Goal: Task Accomplishment & Management: Complete application form

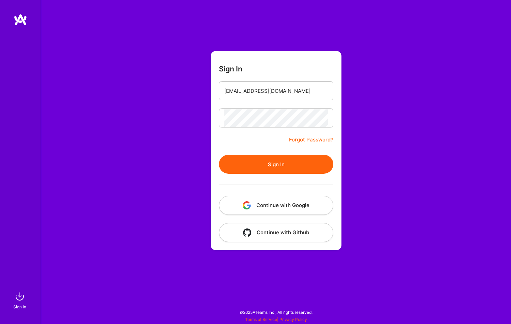
click at [308, 162] on button "Sign In" at bounding box center [276, 164] width 114 height 19
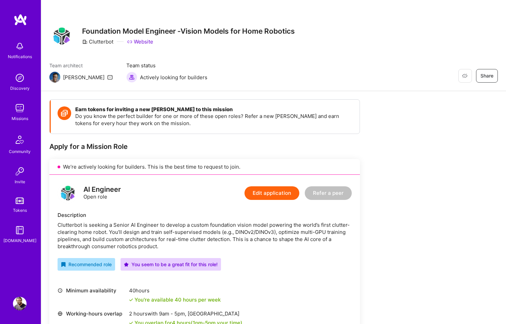
click at [107, 77] on icon at bounding box center [109, 77] width 5 height 5
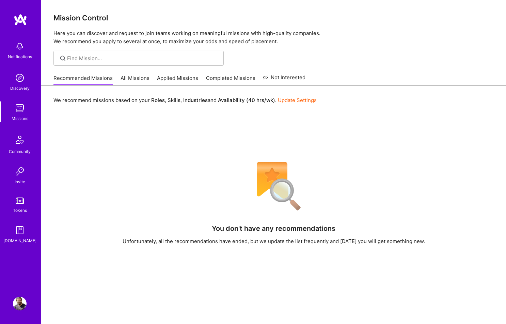
click at [129, 81] on link "All Missions" at bounding box center [134, 80] width 29 height 11
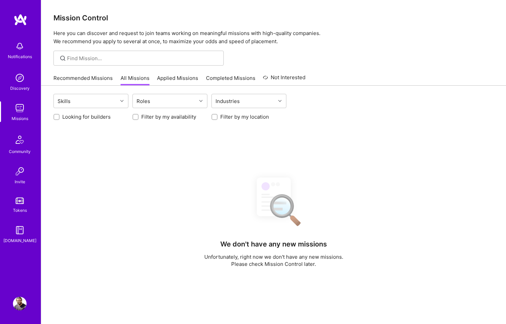
click at [180, 83] on link "Applied Missions" at bounding box center [177, 80] width 41 height 11
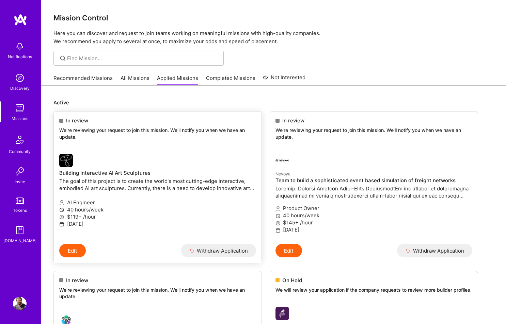
click at [220, 135] on p "We're reviewing your request to join this mission. We'll notify you when we hav…" at bounding box center [157, 133] width 197 height 13
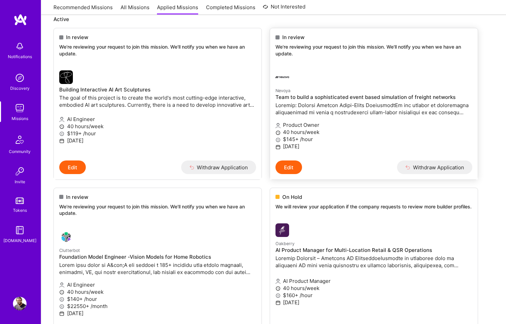
scroll to position [34, 0]
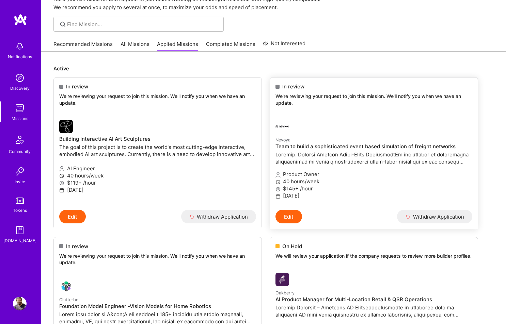
click at [282, 141] on small "Nevoya" at bounding box center [282, 139] width 15 height 5
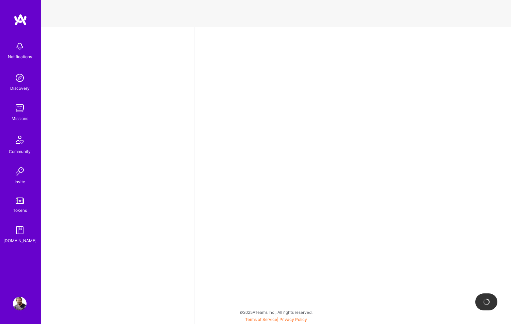
select select "IN"
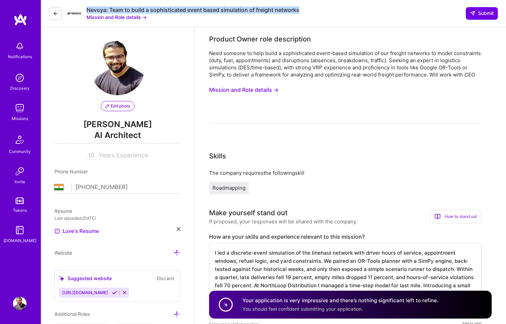
drag, startPoint x: 87, startPoint y: 9, endPoint x: 299, endPoint y: 12, distance: 212.1
click at [299, 12] on div "Nevoya: Team to build a sophisticated event based simulation of freight network…" at bounding box center [273, 13] width 465 height 27
copy div "Nevoya: Team to build a sophisticated event based simulation of freight networks"
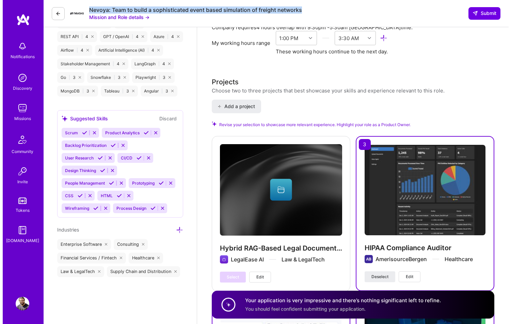
scroll to position [852, 0]
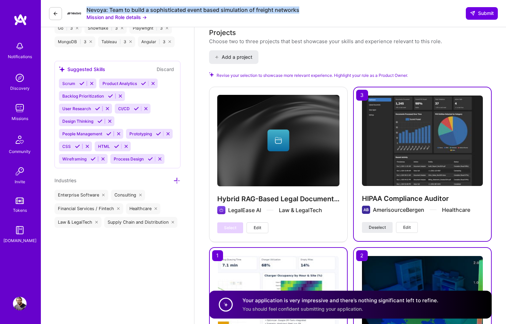
click at [256, 229] on span "Edit" at bounding box center [257, 228] width 7 height 6
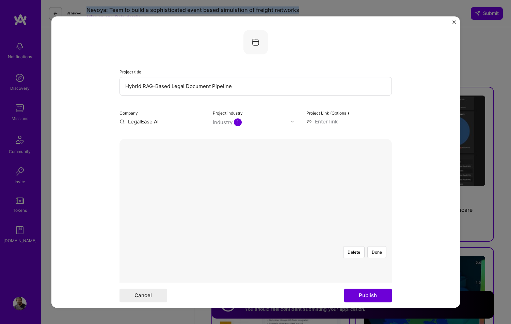
click at [267, 241] on div at bounding box center [377, 324] width 221 height 166
click at [375, 246] on button "Done" at bounding box center [376, 252] width 19 height 12
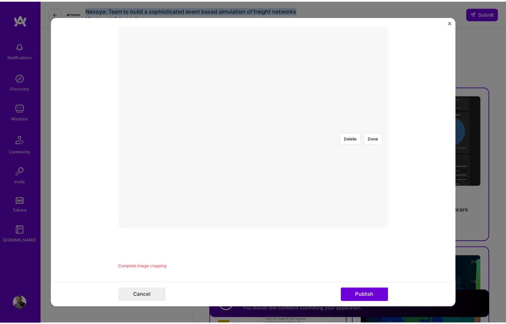
scroll to position [105, 0]
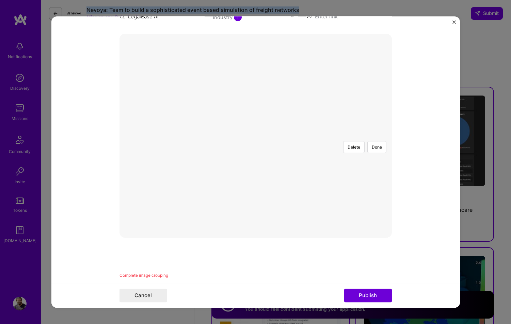
click at [286, 182] on div at bounding box center [388, 219] width 222 height 167
click at [380, 141] on button "Done" at bounding box center [376, 147] width 19 height 12
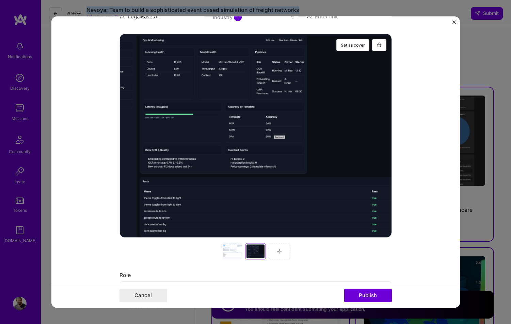
click at [225, 252] on div at bounding box center [232, 251] width 22 height 16
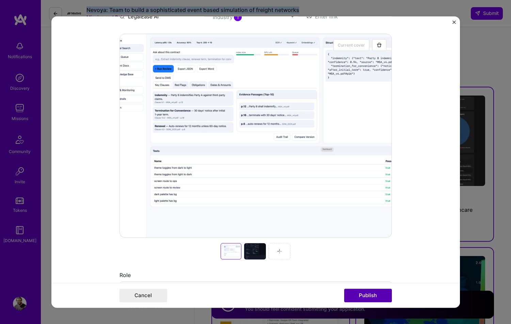
click at [364, 297] on button "Publish" at bounding box center [368, 296] width 48 height 14
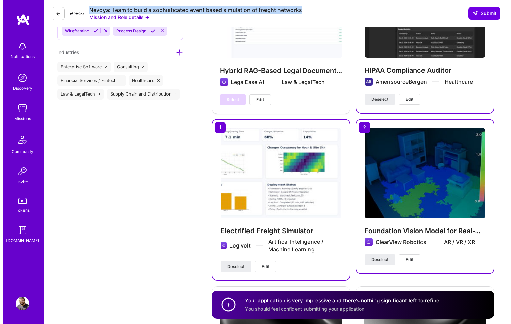
scroll to position [873, 0]
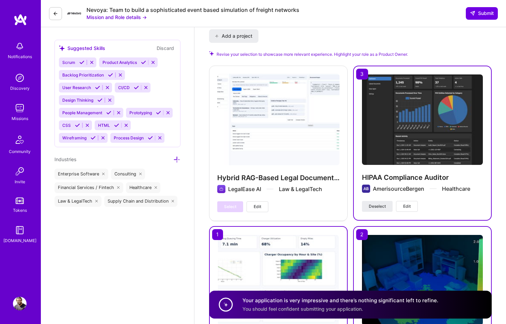
click at [265, 130] on div "Hybrid RAG-Based Legal Document Pipeline LegalEase AI Law & LegalTech Select Ed…" at bounding box center [278, 143] width 139 height 155
click at [262, 209] on button "Edit" at bounding box center [257, 206] width 22 height 11
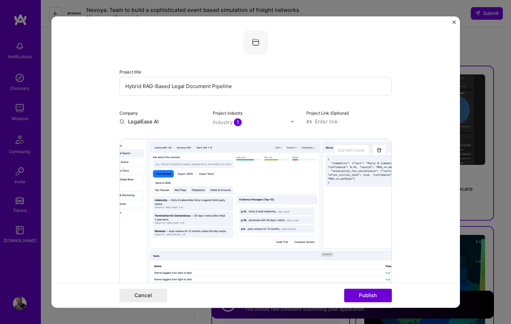
scroll to position [183, 0]
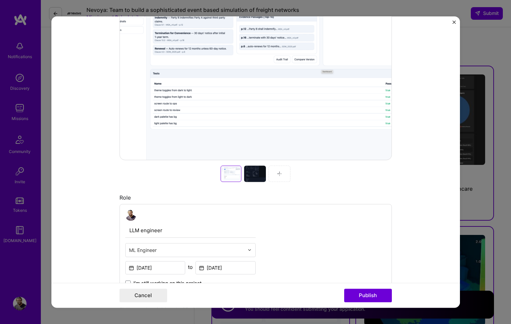
click at [248, 111] on div at bounding box center [255, 58] width 272 height 204
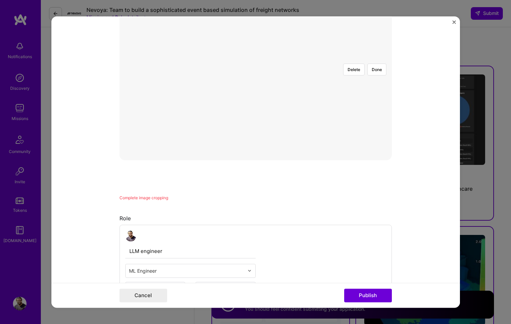
click at [354, 127] on div at bounding box center [388, 141] width 221 height 166
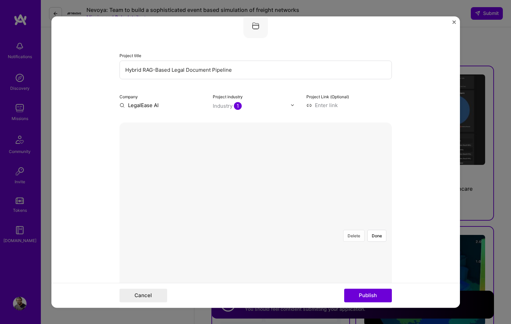
click at [353, 230] on button "Delete" at bounding box center [353, 236] width 21 height 12
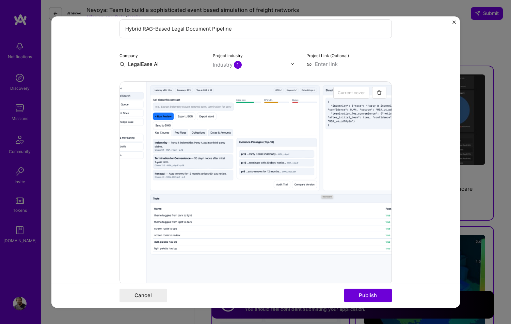
scroll to position [31, 0]
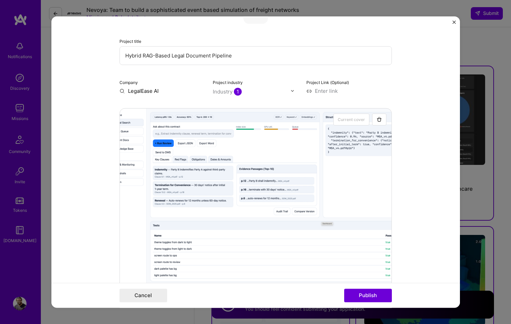
click at [220, 126] on div at bounding box center [255, 210] width 272 height 204
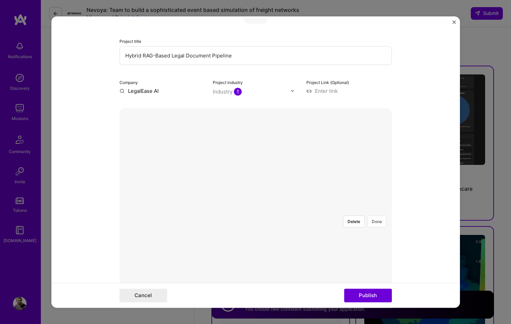
click at [378, 216] on button "Done" at bounding box center [376, 222] width 19 height 12
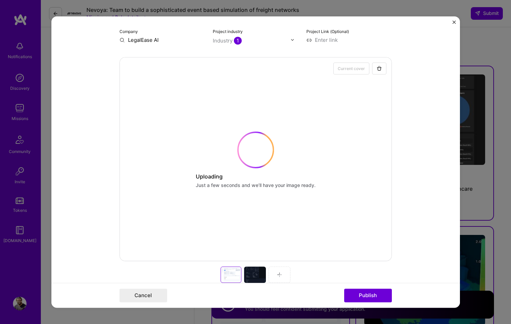
scroll to position [86, 0]
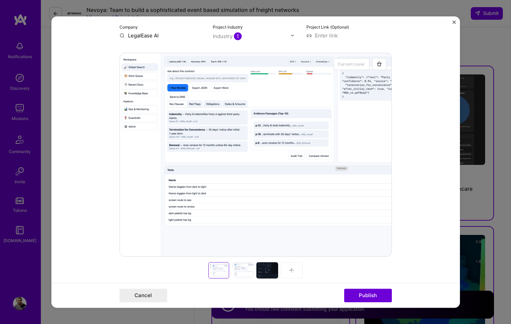
click at [249, 271] on div at bounding box center [243, 270] width 22 height 16
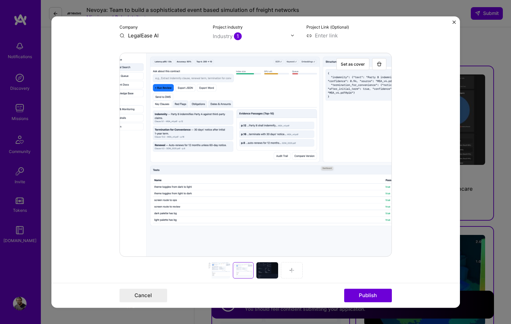
click at [220, 270] on div at bounding box center [219, 270] width 22 height 16
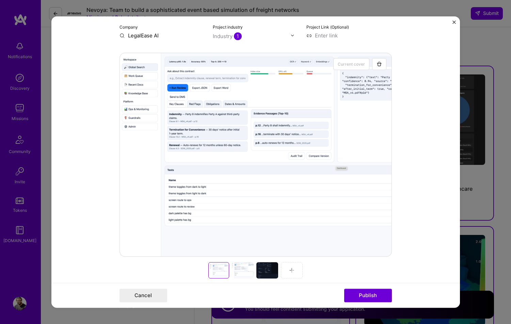
click at [241, 275] on div at bounding box center [243, 270] width 22 height 16
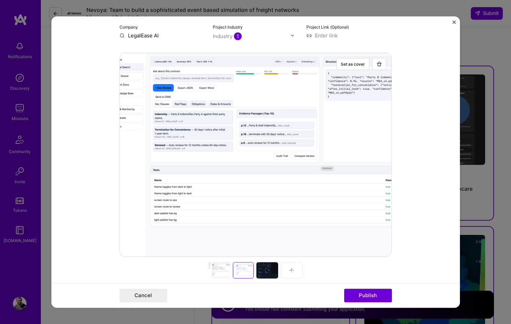
click at [261, 268] on div at bounding box center [267, 270] width 22 height 16
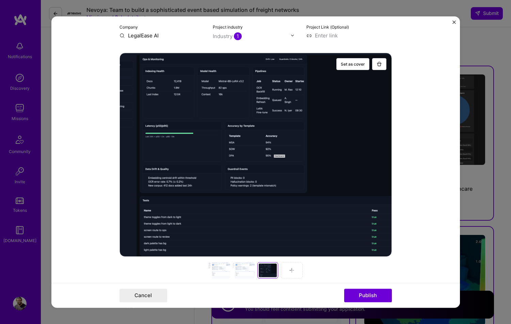
click at [213, 272] on div at bounding box center [219, 270] width 22 height 16
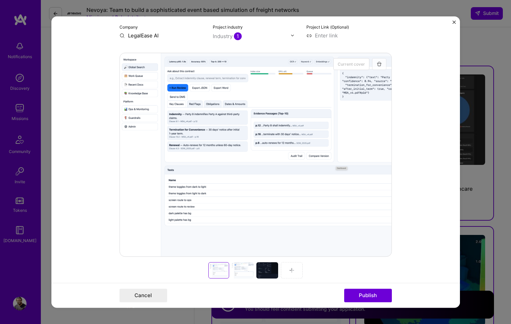
click at [376, 64] on img "button" at bounding box center [378, 63] width 5 height 5
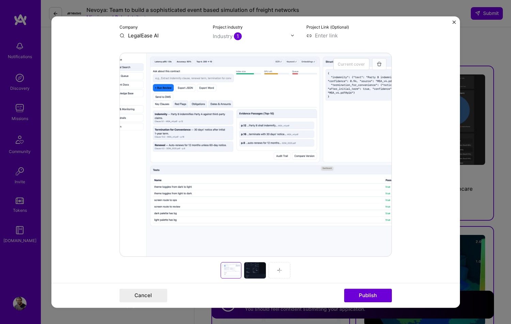
click at [376, 64] on img "button" at bounding box center [378, 63] width 5 height 5
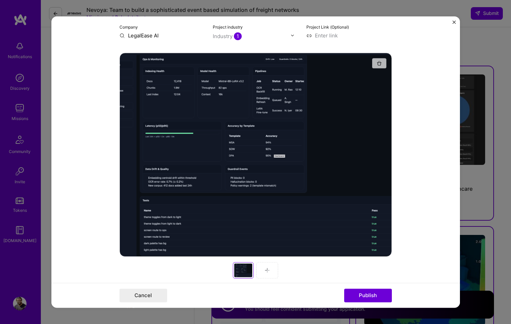
click at [376, 64] on img "button" at bounding box center [378, 63] width 5 height 5
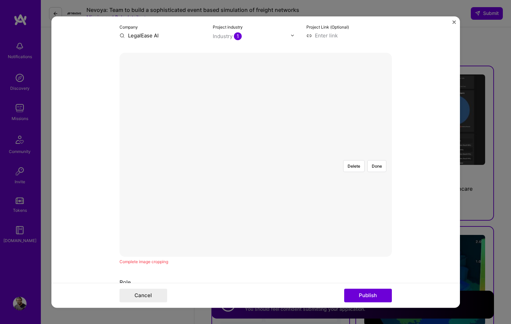
click at [276, 215] on div at bounding box center [366, 238] width 221 height 166
click at [261, 178] on div at bounding box center [328, 209] width 145 height 109
click at [256, 156] on div at bounding box center [328, 210] width 145 height 109
click at [256, 155] on div at bounding box center [256, 155] width 0 height 0
click at [356, 160] on button "Delete" at bounding box center [353, 166] width 21 height 12
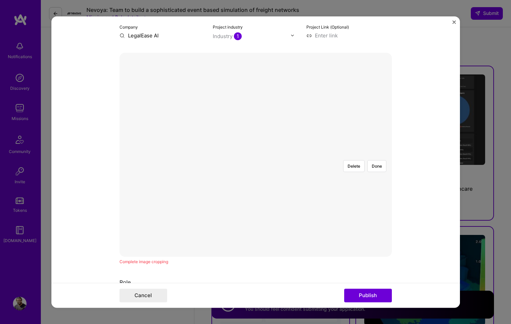
click at [257, 204] on div at bounding box center [339, 217] width 165 height 124
click at [372, 160] on button "Done" at bounding box center [376, 166] width 19 height 12
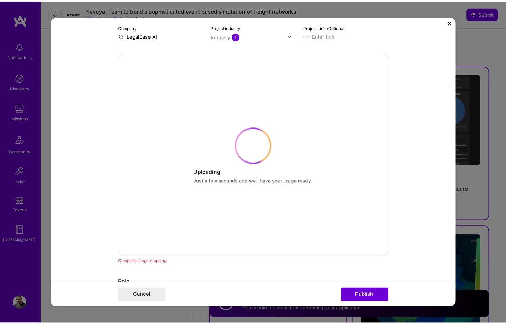
scroll to position [135, 0]
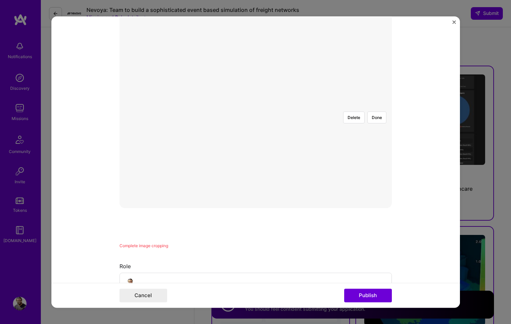
click at [348, 153] on div at bounding box center [430, 168] width 165 height 124
click at [371, 112] on button "Done" at bounding box center [376, 118] width 19 height 12
click at [277, 153] on div at bounding box center [374, 215] width 237 height 178
click at [273, 155] on div at bounding box center [374, 217] width 237 height 178
click at [359, 128] on div at bounding box center [374, 217] width 237 height 178
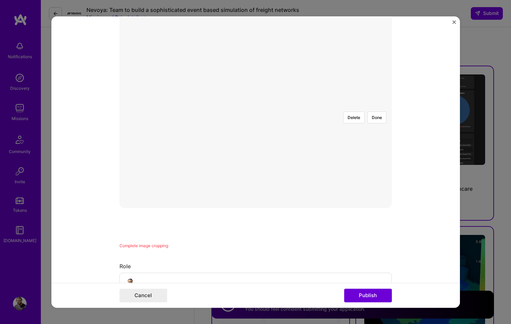
click at [338, 125] on div at bounding box center [374, 214] width 237 height 178
click at [380, 106] on div "Delete Done" at bounding box center [255, 106] width 272 height 0
click at [377, 15] on div "Project title Hybrid RAG-Based Legal Document Pipeline Company LegalEase AI Pro…" at bounding box center [255, 162] width 511 height 324
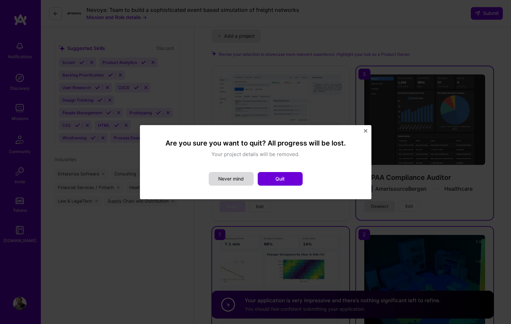
click at [240, 184] on button "Never mind" at bounding box center [231, 179] width 45 height 14
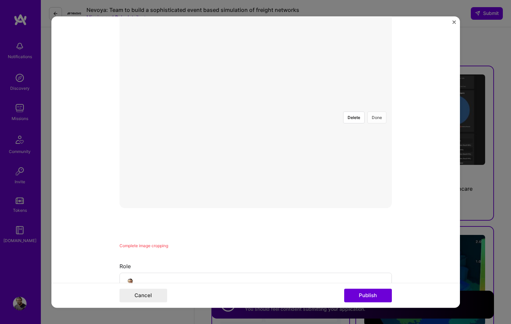
click at [378, 112] on button "Done" at bounding box center [376, 118] width 19 height 12
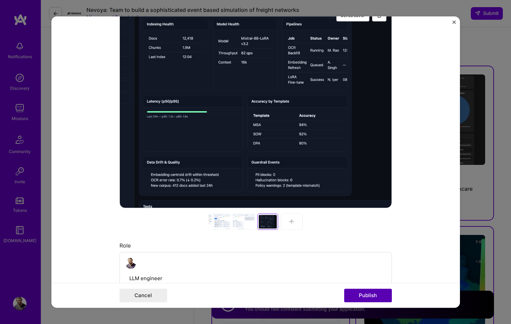
click at [381, 296] on button "Publish" at bounding box center [368, 296] width 48 height 14
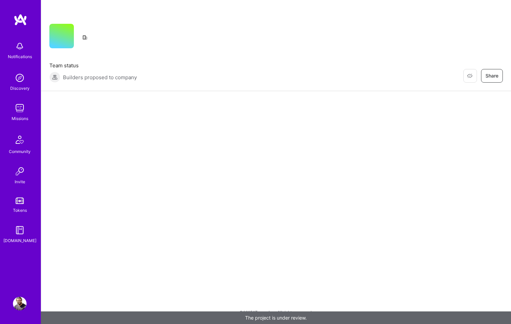
click at [21, 103] on img at bounding box center [20, 108] width 14 height 14
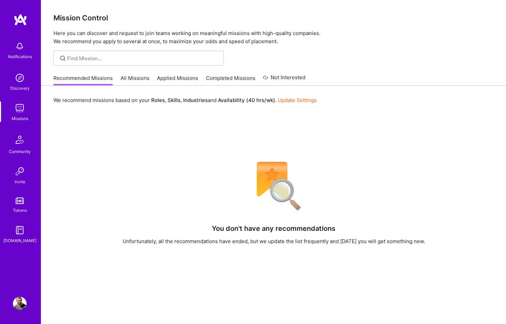
click at [35, 51] on div "Notifications" at bounding box center [20, 49] width 42 height 23
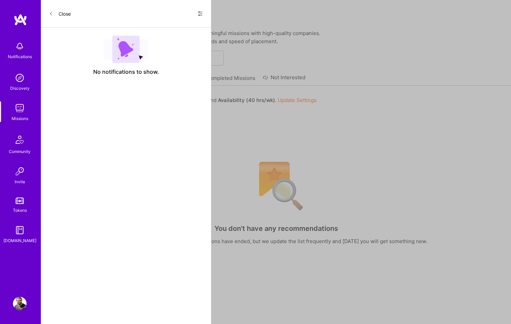
click at [207, 10] on div "Close Show all notifications Show unread notifications only" at bounding box center [126, 14] width 170 height 28
click at [204, 13] on div "Close Show all notifications Show unread notifications only" at bounding box center [126, 14] width 170 height 28
click at [202, 13] on icon at bounding box center [199, 13] width 5 height 5
click at [178, 26] on div "Show all notifications" at bounding box center [159, 28] width 88 height 14
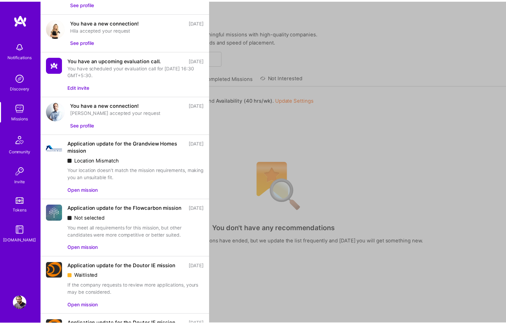
scroll to position [131, 0]
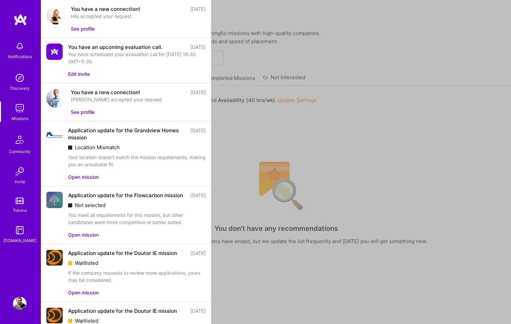
click at [92, 236] on button "Open mission" at bounding box center [83, 234] width 31 height 7
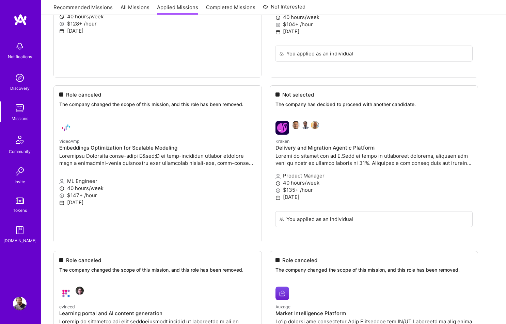
scroll to position [3001, 0]
